Goal: Task Accomplishment & Management: Complete application form

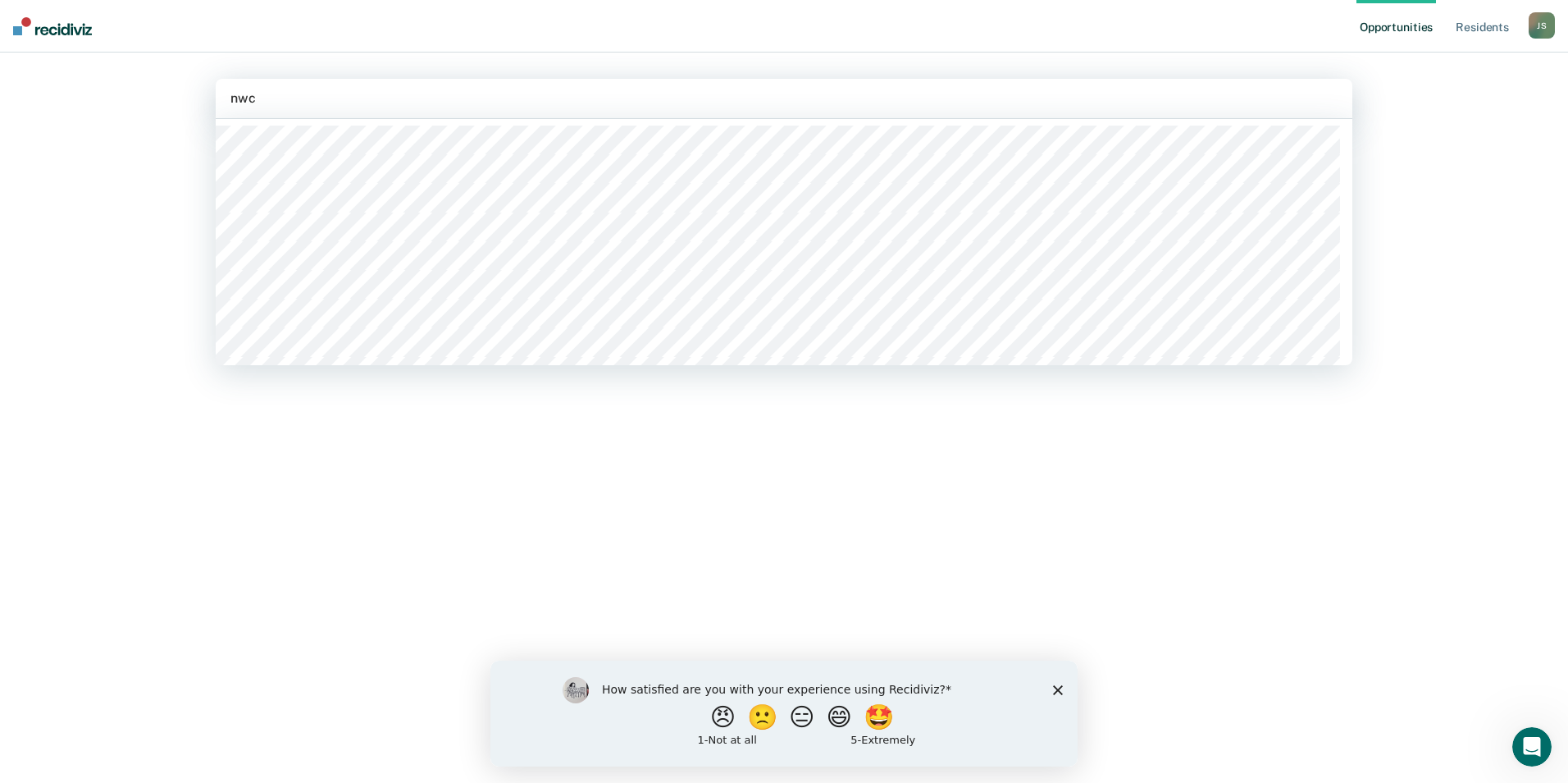
type input "nwcx"
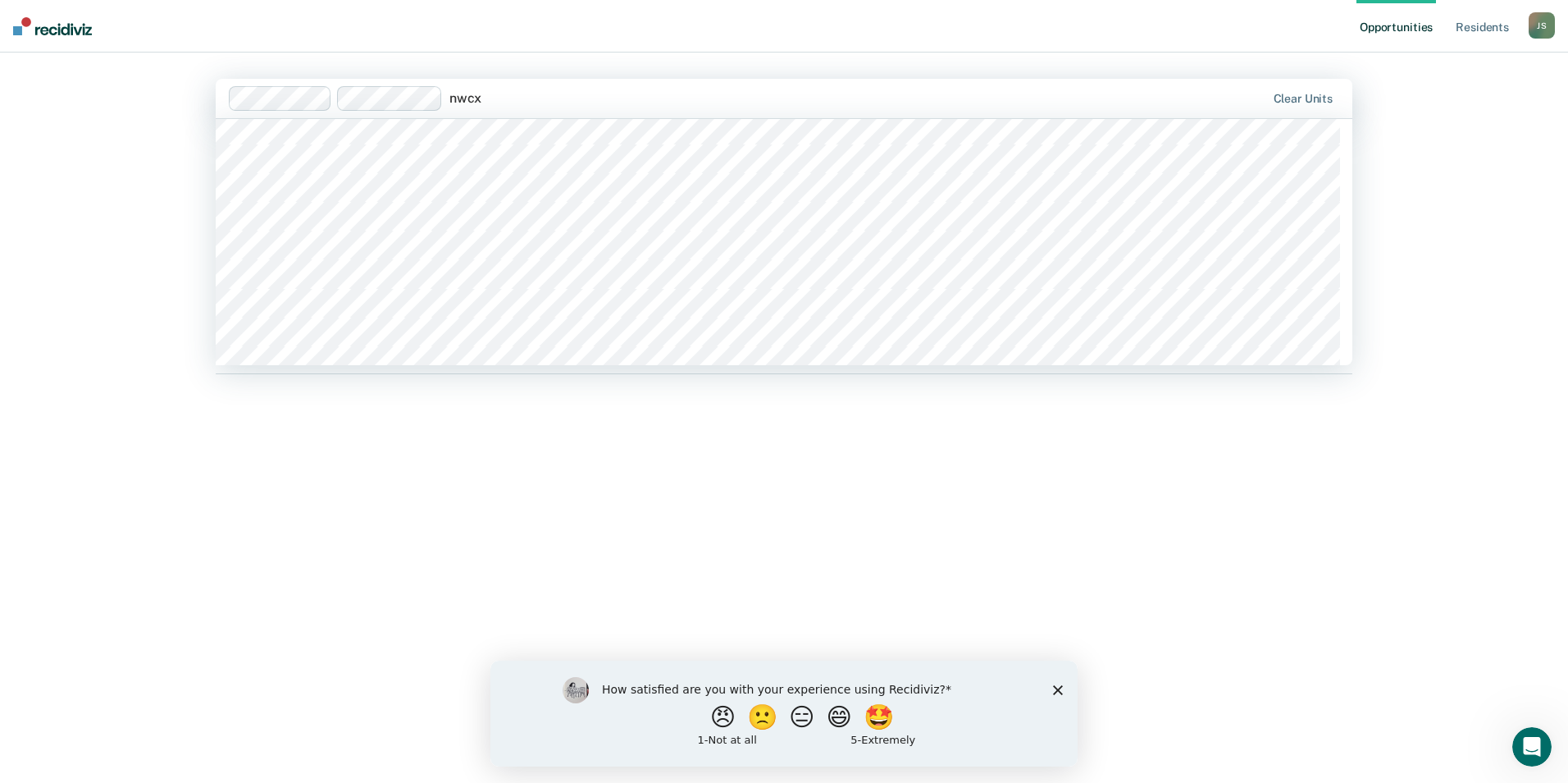
scroll to position [410, 0]
type input "nwcx"
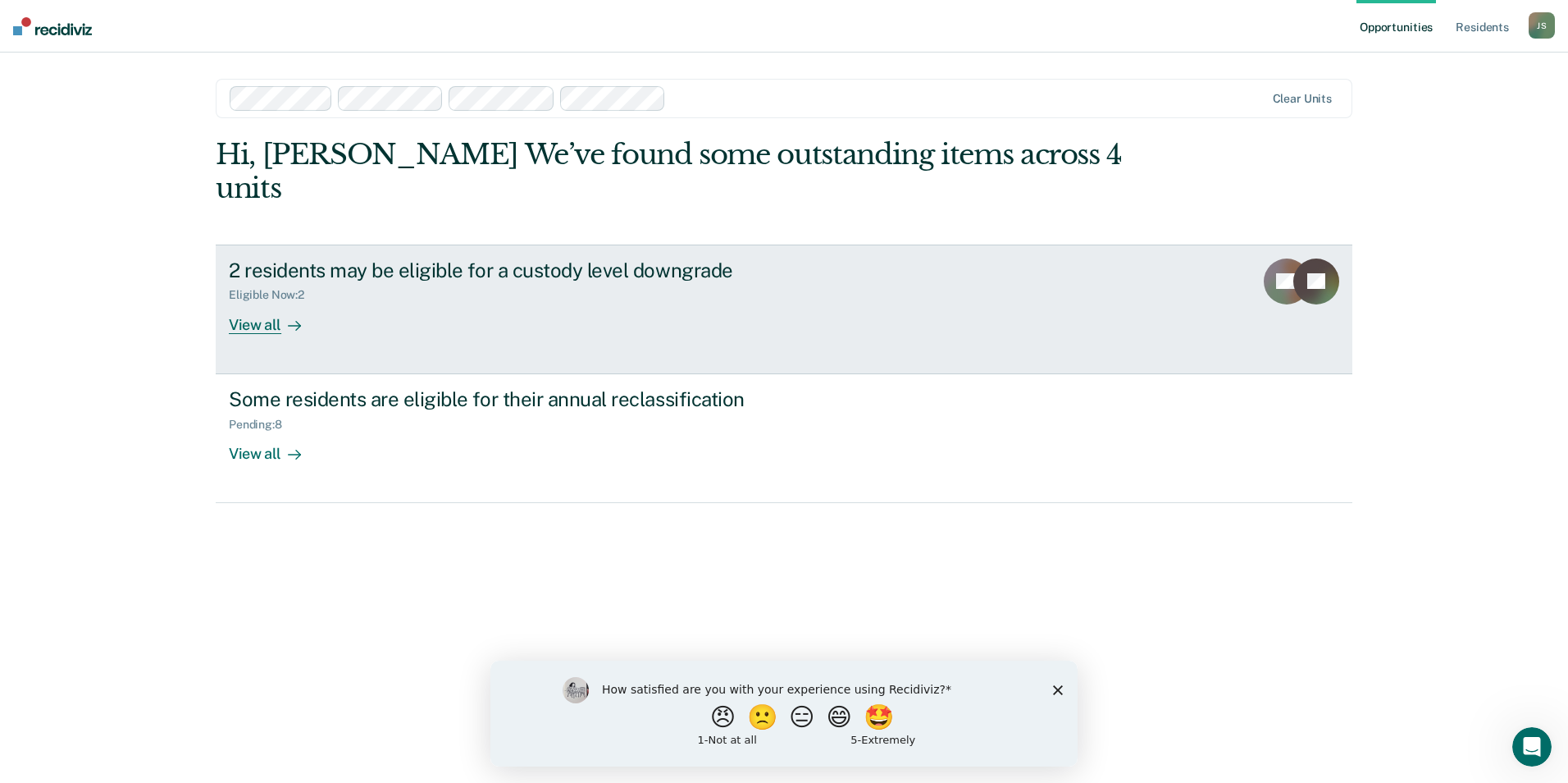
click at [361, 275] on div "2 residents may be eligible for a custody level downgrade Eligible Now : 2 View…" at bounding box center [536, 296] width 615 height 75
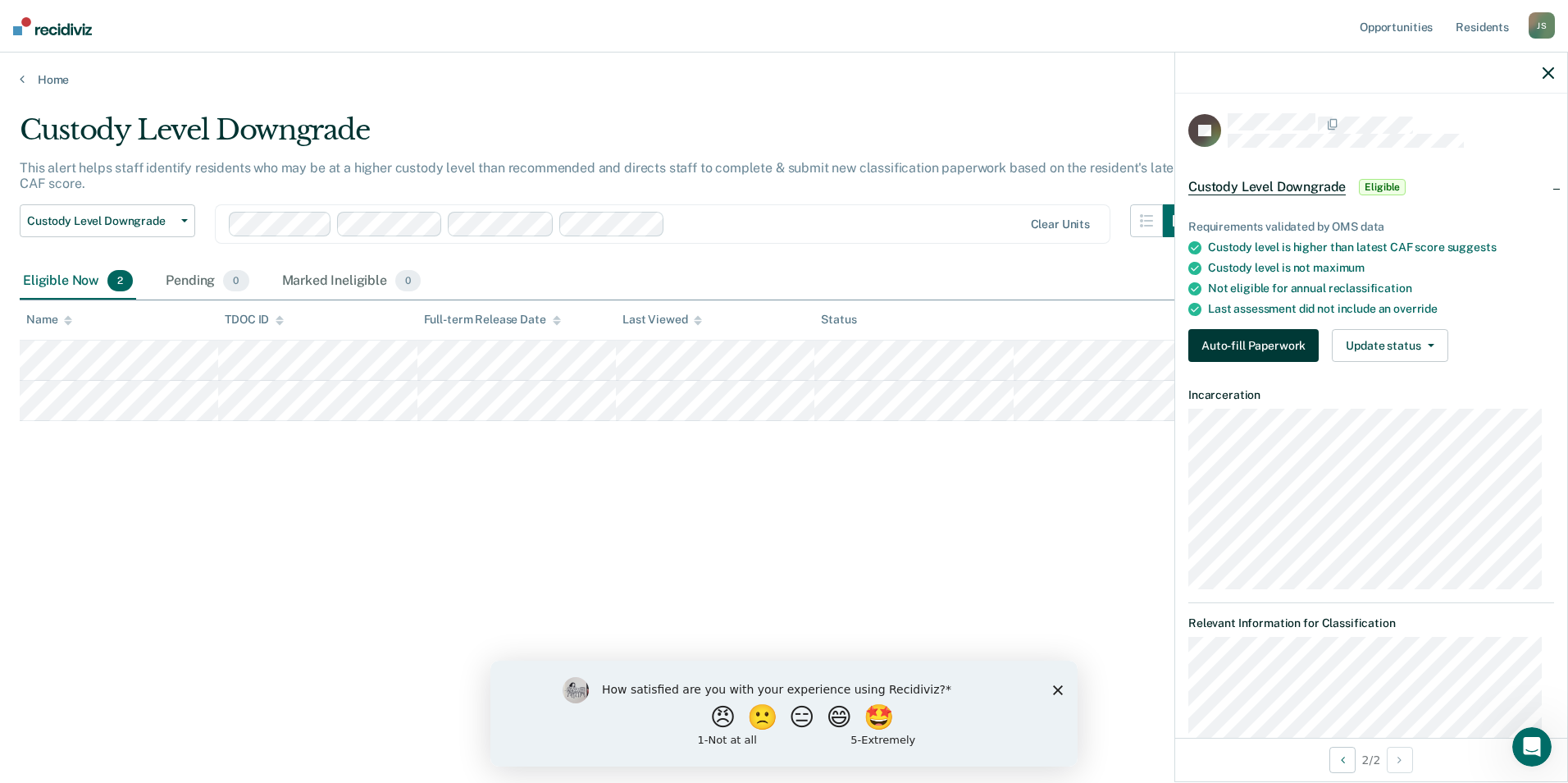
click at [1282, 351] on button "Auto-fill Paperwork" at bounding box center [1253, 345] width 130 height 33
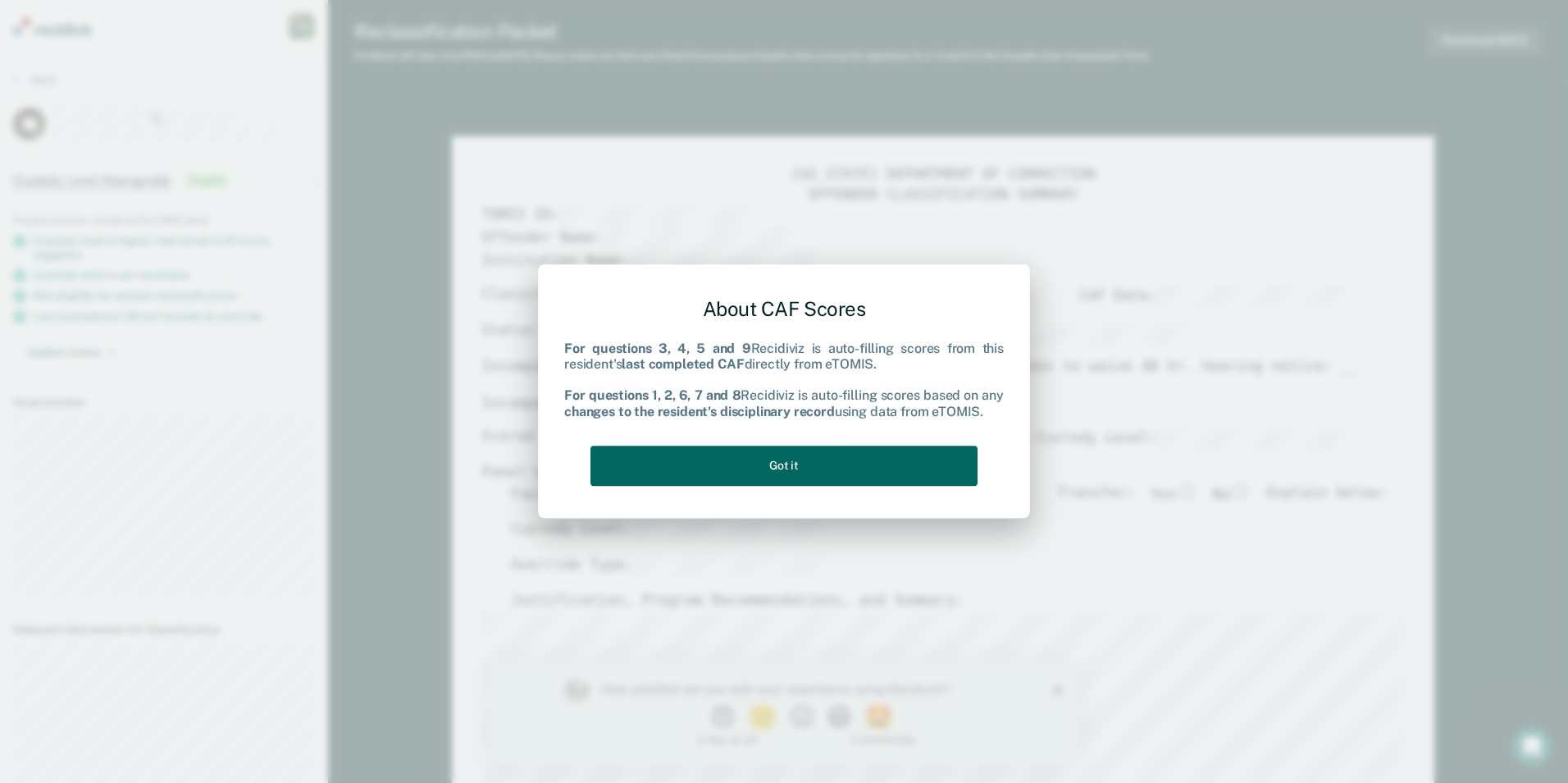
click at [854, 457] on button "Got it" at bounding box center [784, 465] width 387 height 41
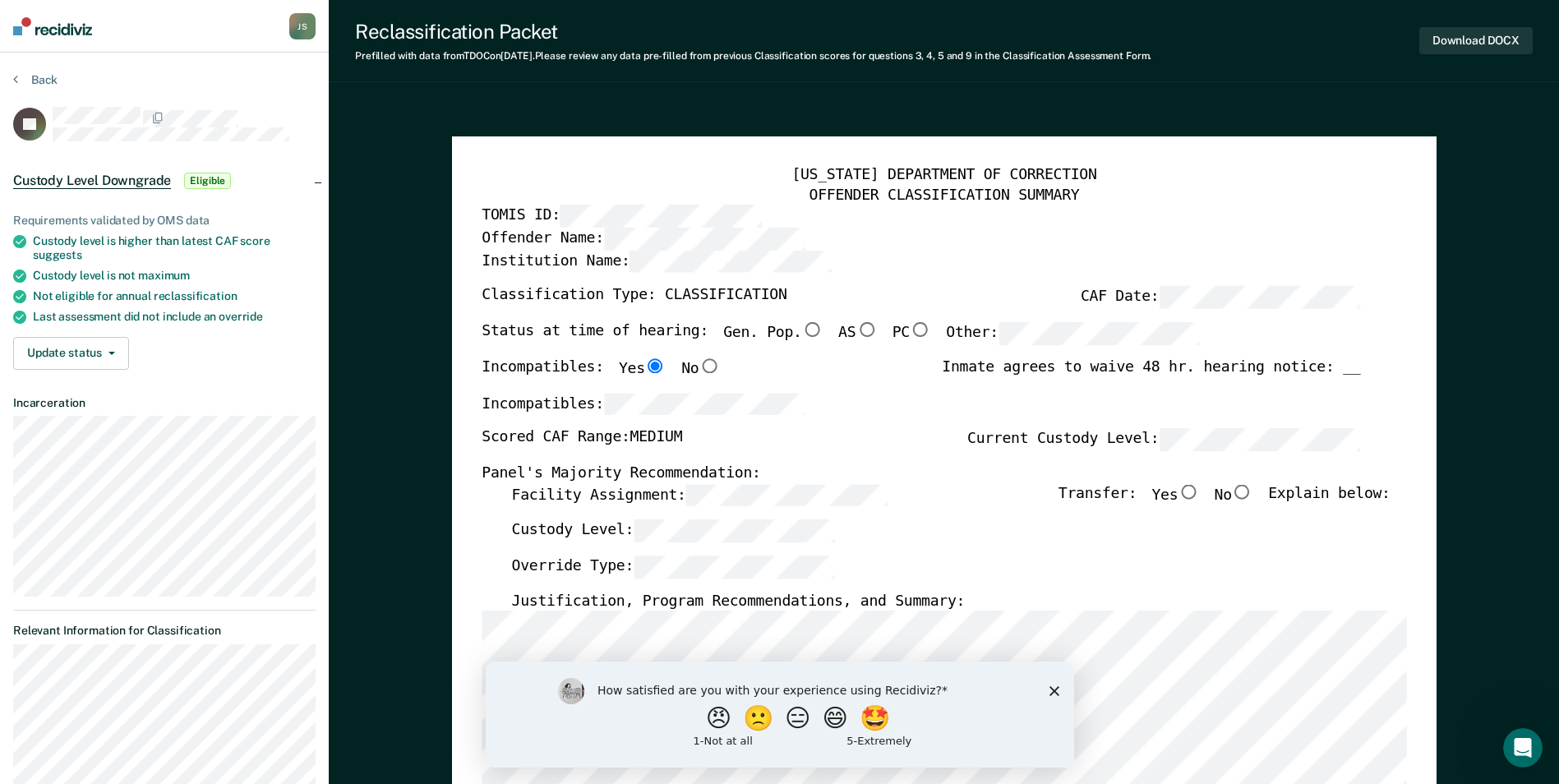
click at [1056, 693] on polygon "Close survey" at bounding box center [1053, 690] width 9 height 9
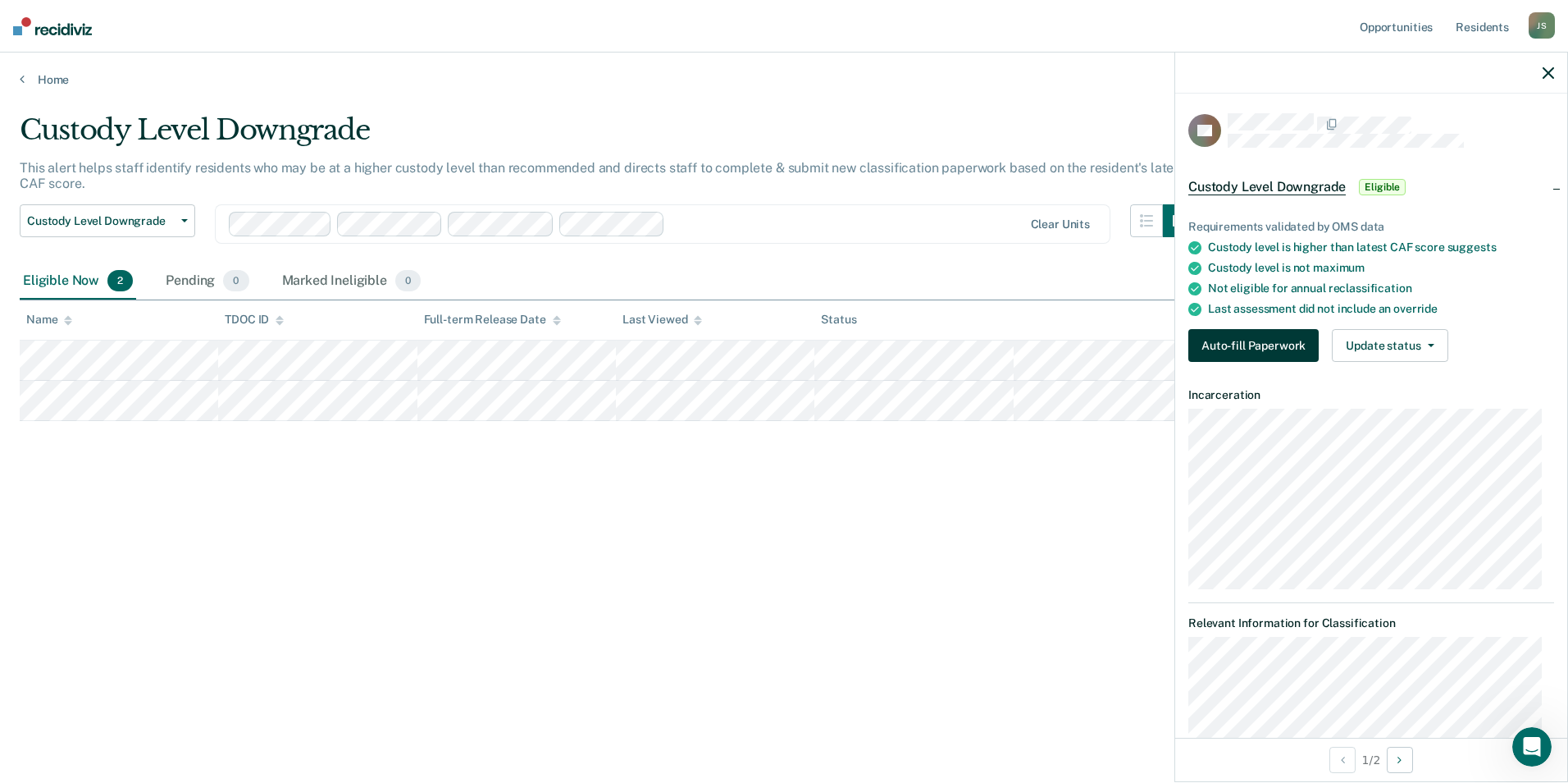
click at [1272, 344] on button "Auto-fill Paperwork" at bounding box center [1253, 345] width 130 height 33
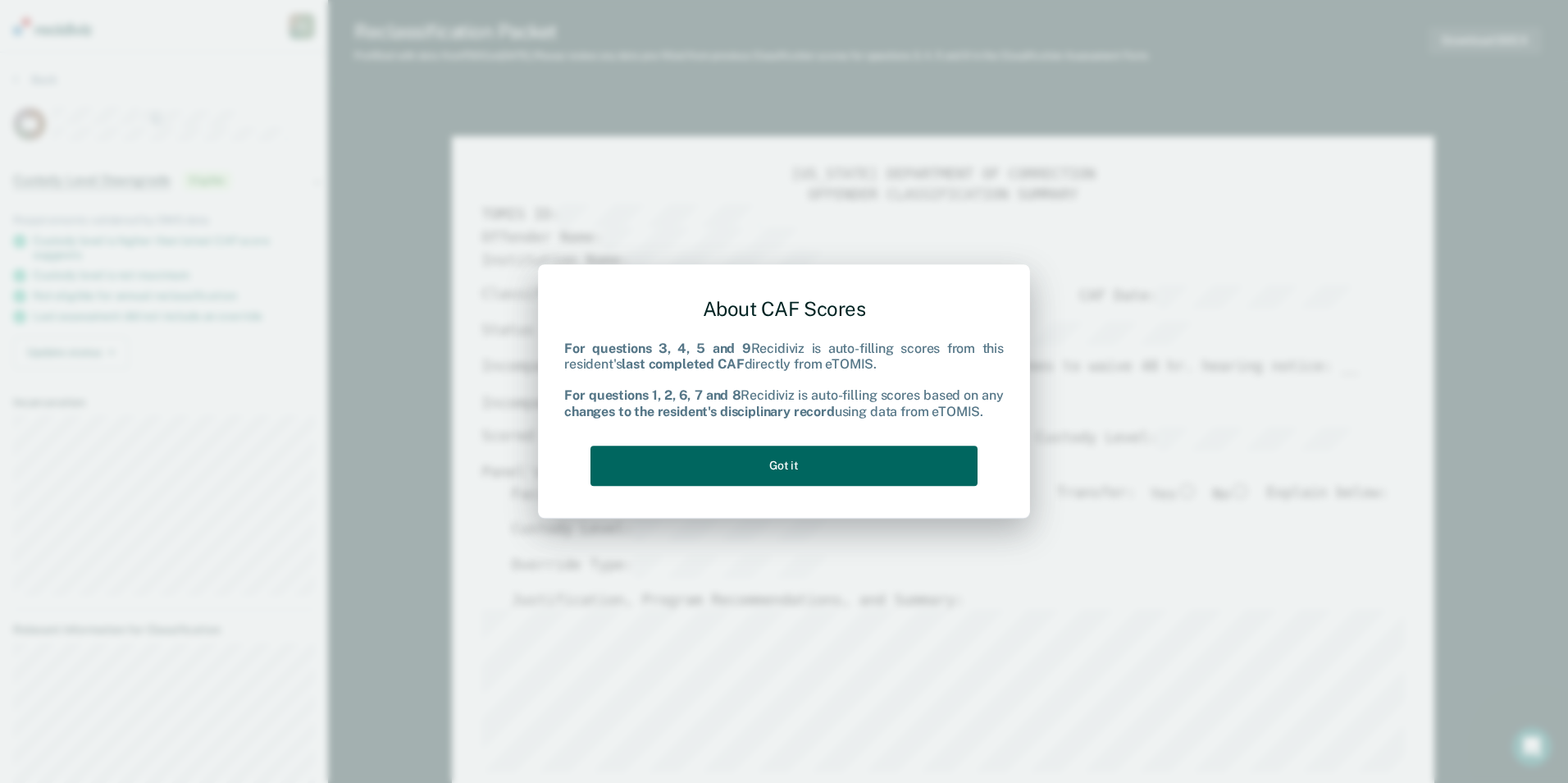
click at [873, 473] on button "Got it" at bounding box center [784, 465] width 387 height 41
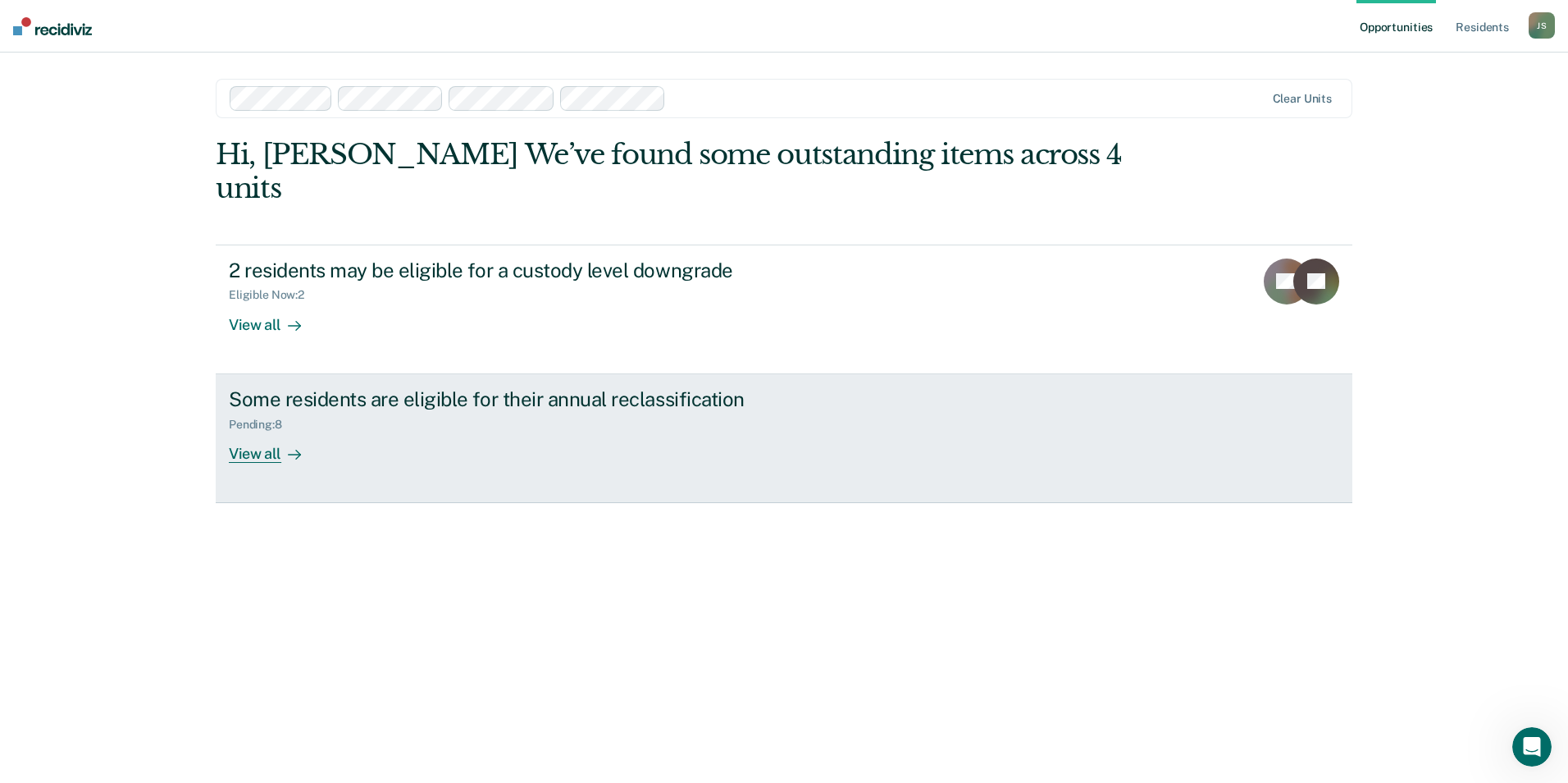
click at [398, 405] on div "Some residents are eligible for their annual reclassification Pending : 8 View …" at bounding box center [536, 425] width 615 height 75
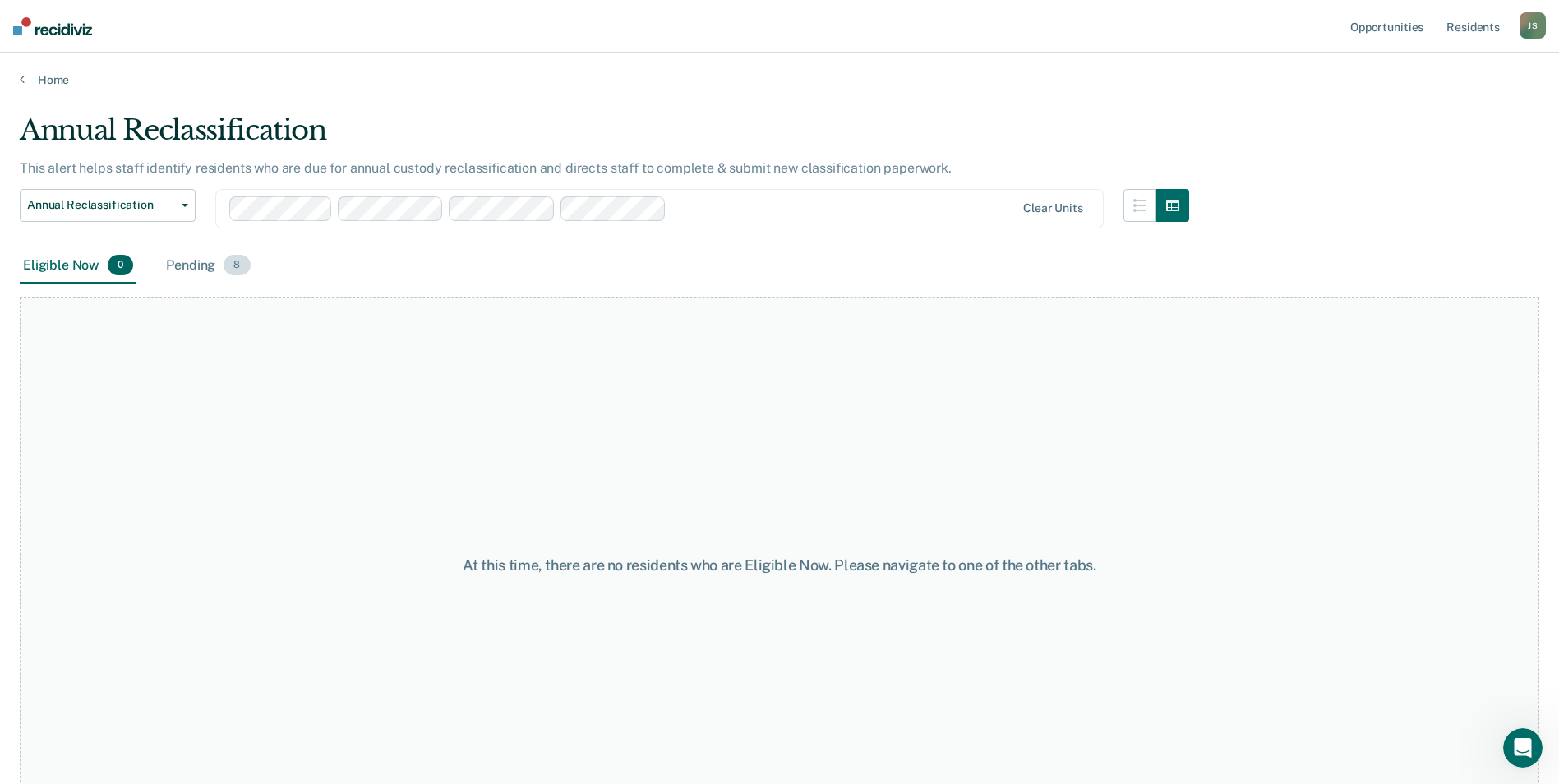
click at [184, 264] on div "Pending 8" at bounding box center [208, 266] width 91 height 36
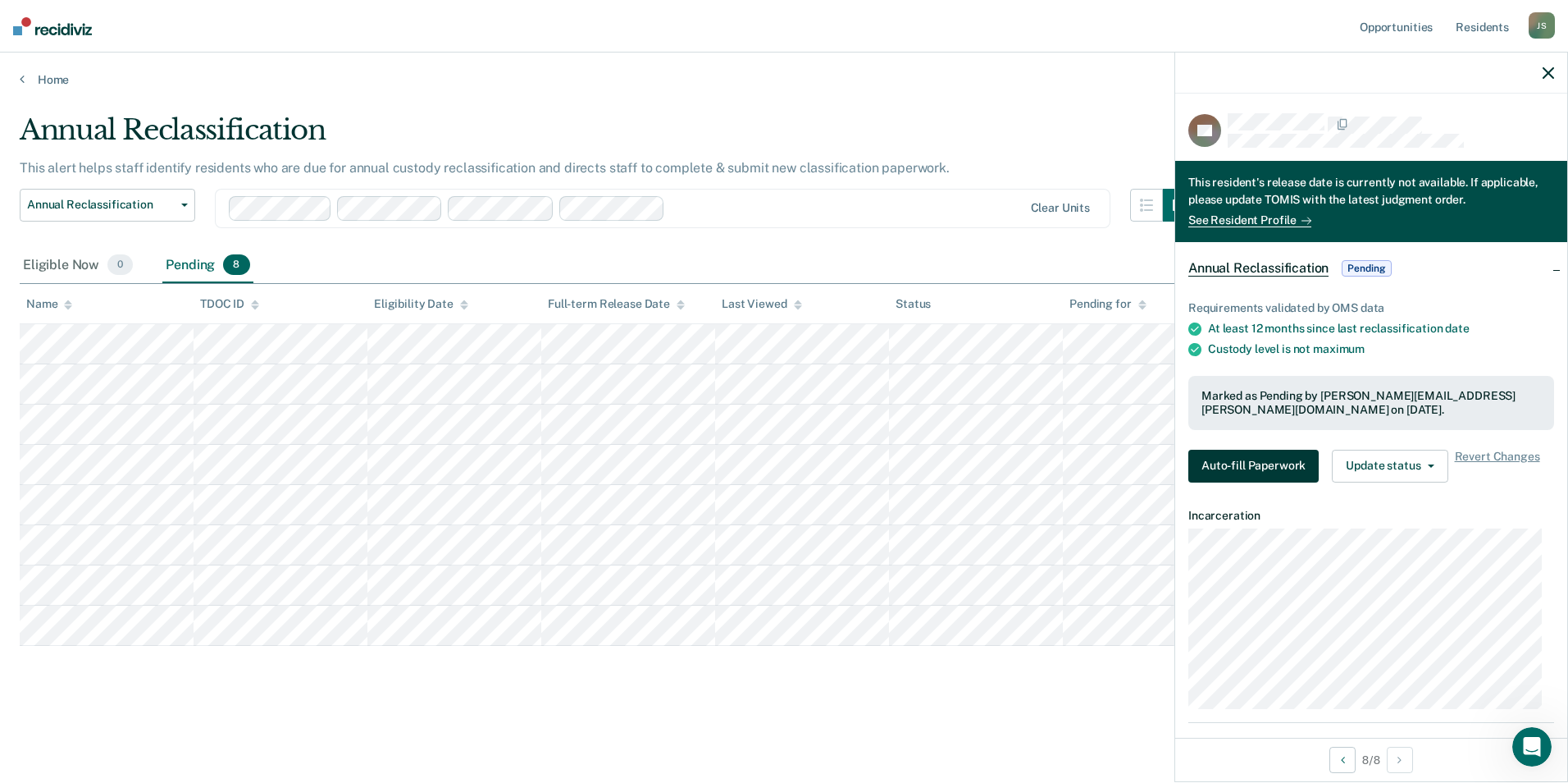
click at [1248, 465] on button "Auto-fill Paperwork" at bounding box center [1253, 465] width 130 height 33
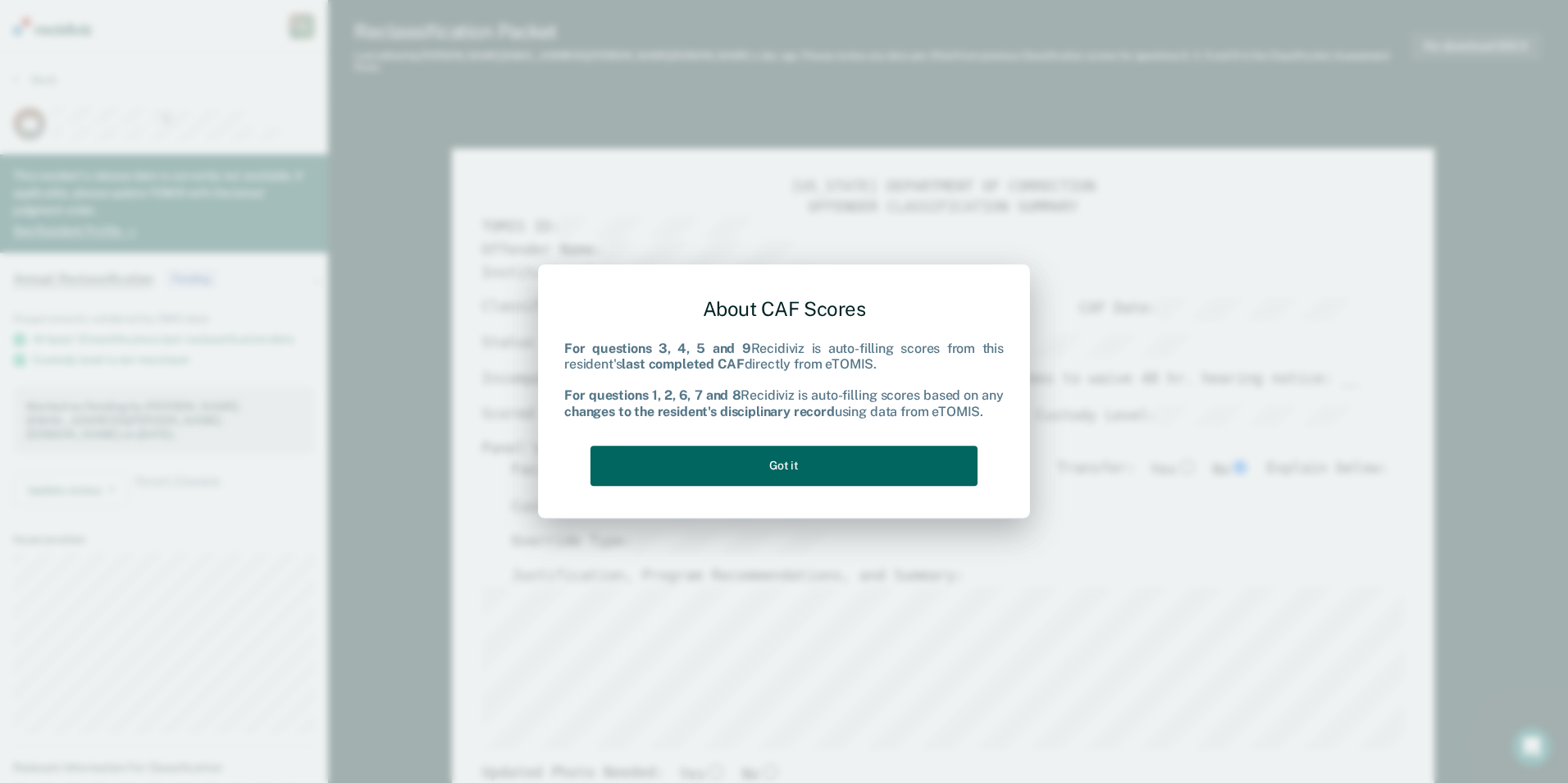
click at [819, 459] on button "Got it" at bounding box center [784, 465] width 387 height 41
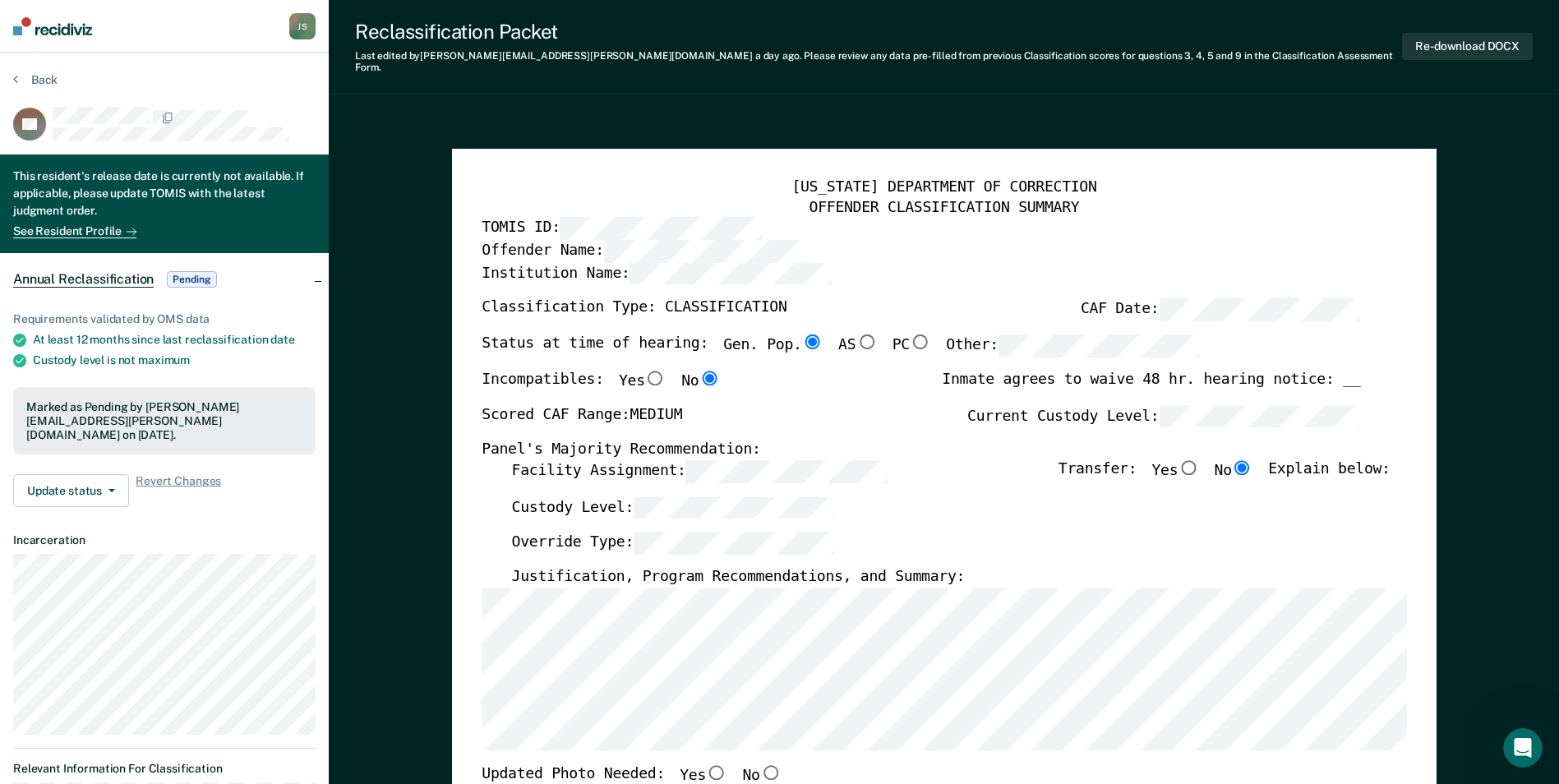
type textarea "x"
